Goal: Task Accomplishment & Management: Manage account settings

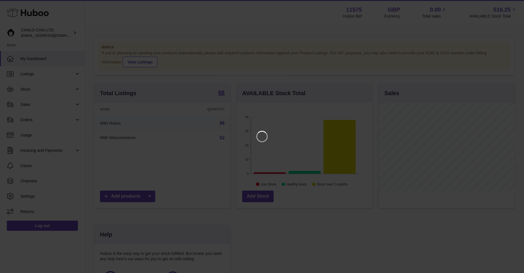
scroll to position [88, 137]
click at [511, 5] on icon "Close" at bounding box center [513, 5] width 7 height 7
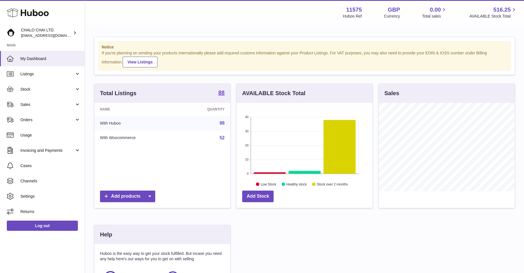
scroll to position [283068, 283021]
click at [50, 124] on link "Orders" at bounding box center [42, 119] width 85 height 15
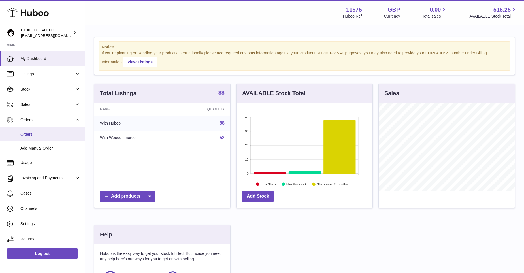
click at [42, 132] on span "Orders" at bounding box center [50, 134] width 60 height 5
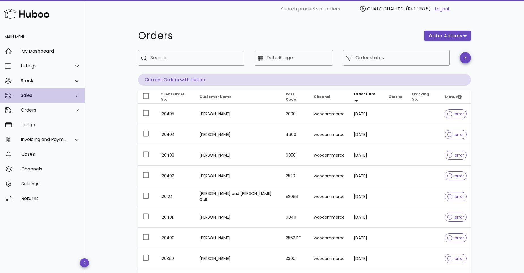
click at [59, 97] on div "Sales" at bounding box center [44, 95] width 46 height 5
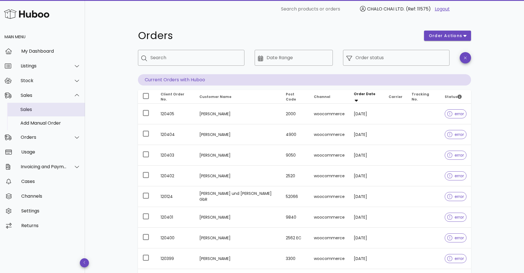
click at [40, 111] on div "Sales" at bounding box center [50, 109] width 60 height 5
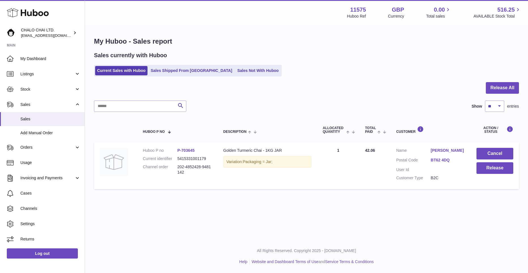
click at [30, 10] on icon at bounding box center [28, 12] width 42 height 11
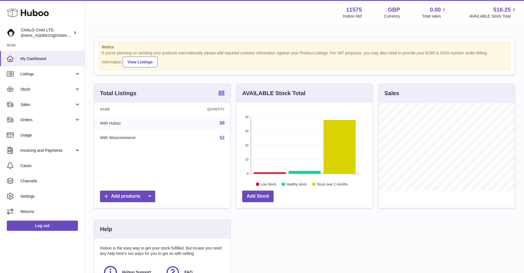
scroll to position [88, 136]
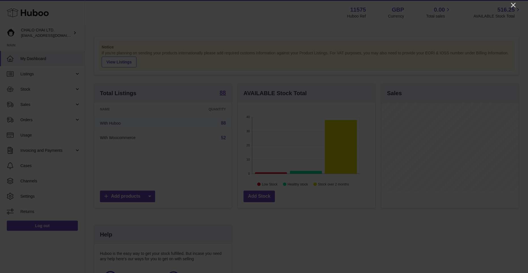
click at [515, 5] on icon "Close" at bounding box center [513, 5] width 7 height 7
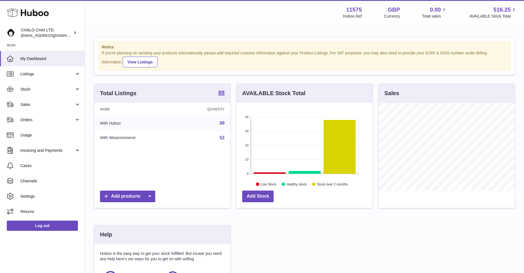
scroll to position [283068, 283021]
click at [56, 35] on span "[EMAIL_ADDRESS][DOMAIN_NAME]" at bounding box center [52, 35] width 62 height 5
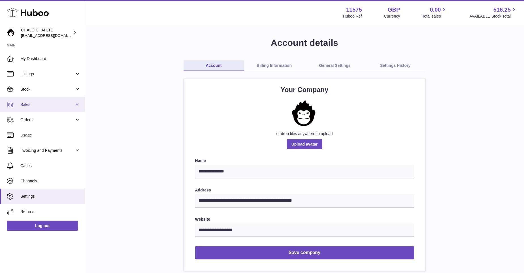
click at [31, 102] on span "Sales" at bounding box center [47, 104] width 54 height 5
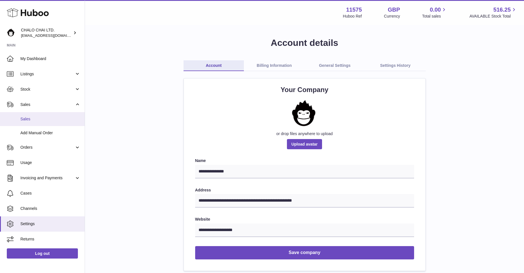
click at [35, 118] on span "Sales" at bounding box center [50, 118] width 60 height 5
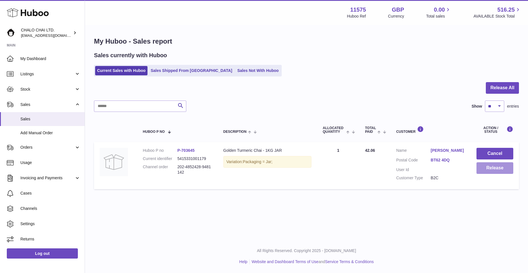
click at [493, 169] on button "Release" at bounding box center [495, 168] width 37 height 12
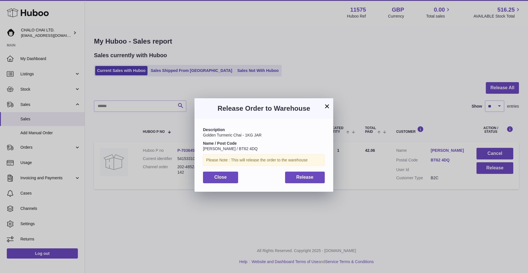
click at [323, 105] on h3 "Release Order to Warehouse" at bounding box center [264, 108] width 122 height 9
click at [326, 105] on button "×" at bounding box center [327, 106] width 7 height 7
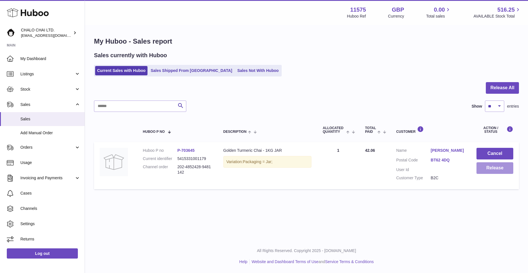
click at [486, 168] on button "Release" at bounding box center [495, 168] width 37 height 12
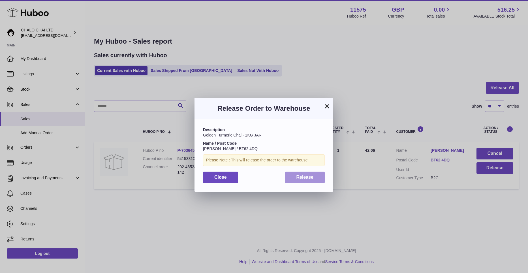
click at [304, 177] on span "Release" at bounding box center [304, 177] width 17 height 5
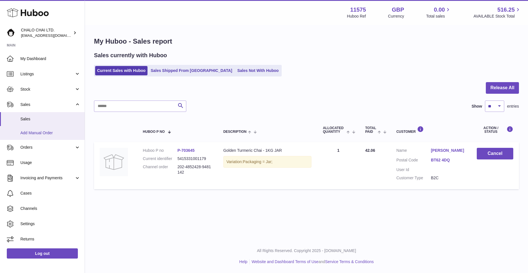
click at [41, 134] on span "Add Manual Order" at bounding box center [50, 132] width 60 height 5
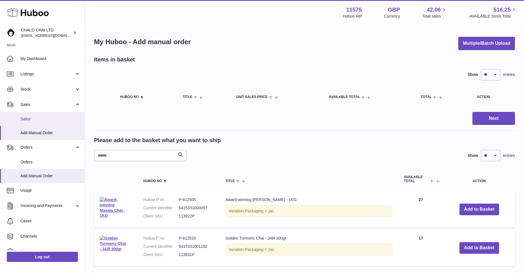
click at [37, 121] on span "Sales" at bounding box center [50, 118] width 60 height 5
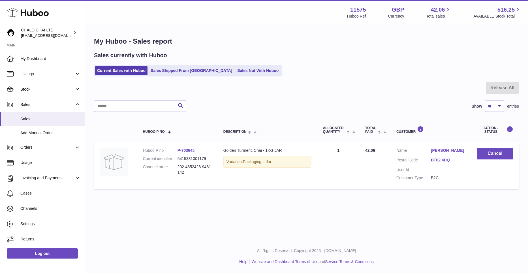
click at [336, 181] on td "Quantity Sold 1" at bounding box center [338, 165] width 42 height 47
click at [271, 177] on td "Description Golden Turmeric Chai - 1KG JAR Variation: Packaging = Jar;" at bounding box center [268, 165] width 100 height 47
click at [181, 72] on link "Sales Shipped From Huboo" at bounding box center [192, 70] width 86 height 9
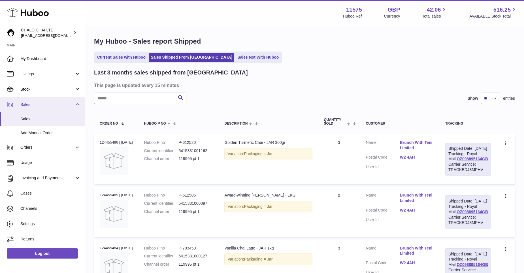
click at [25, 104] on span "Sales" at bounding box center [47, 104] width 54 height 5
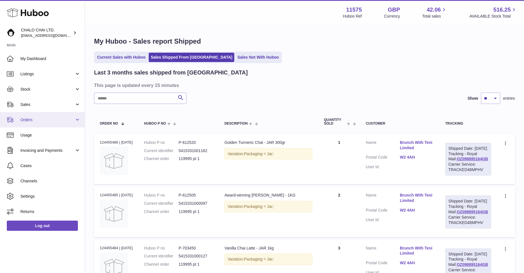
click at [44, 123] on link "Orders" at bounding box center [42, 119] width 85 height 15
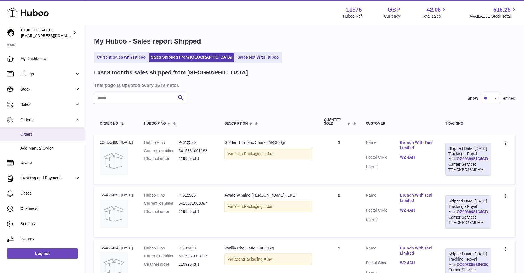
click at [35, 137] on span "Orders" at bounding box center [50, 134] width 60 height 5
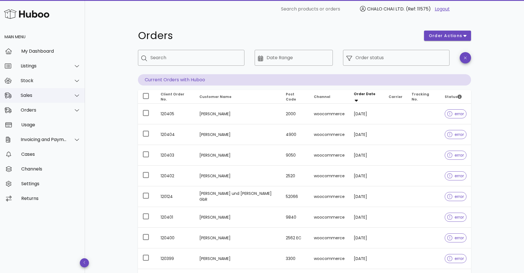
click at [37, 91] on div "Sales" at bounding box center [42, 95] width 85 height 15
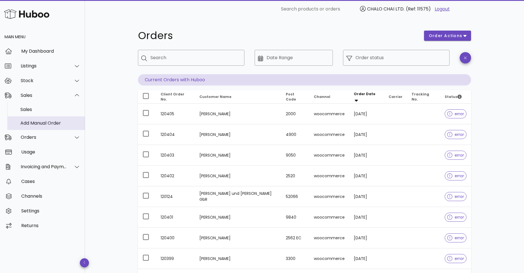
click at [31, 123] on div "Add Manual Order" at bounding box center [50, 122] width 60 height 5
